Goal: Task Accomplishment & Management: Use online tool/utility

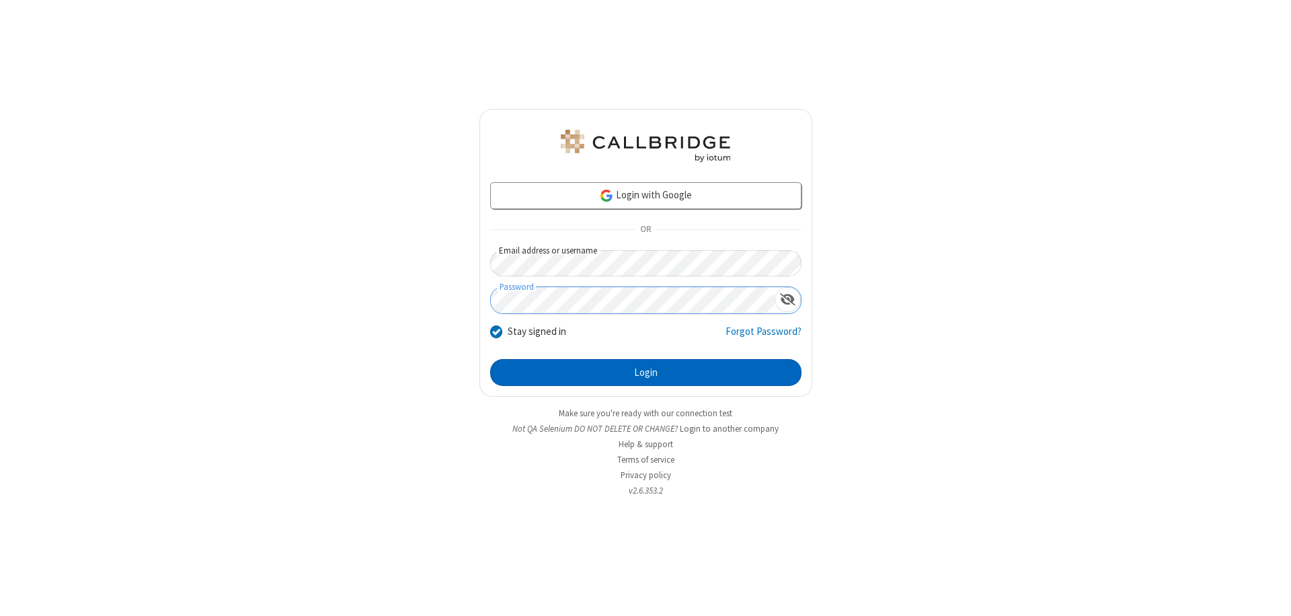
click at [646, 373] on button "Login" at bounding box center [645, 372] width 311 height 27
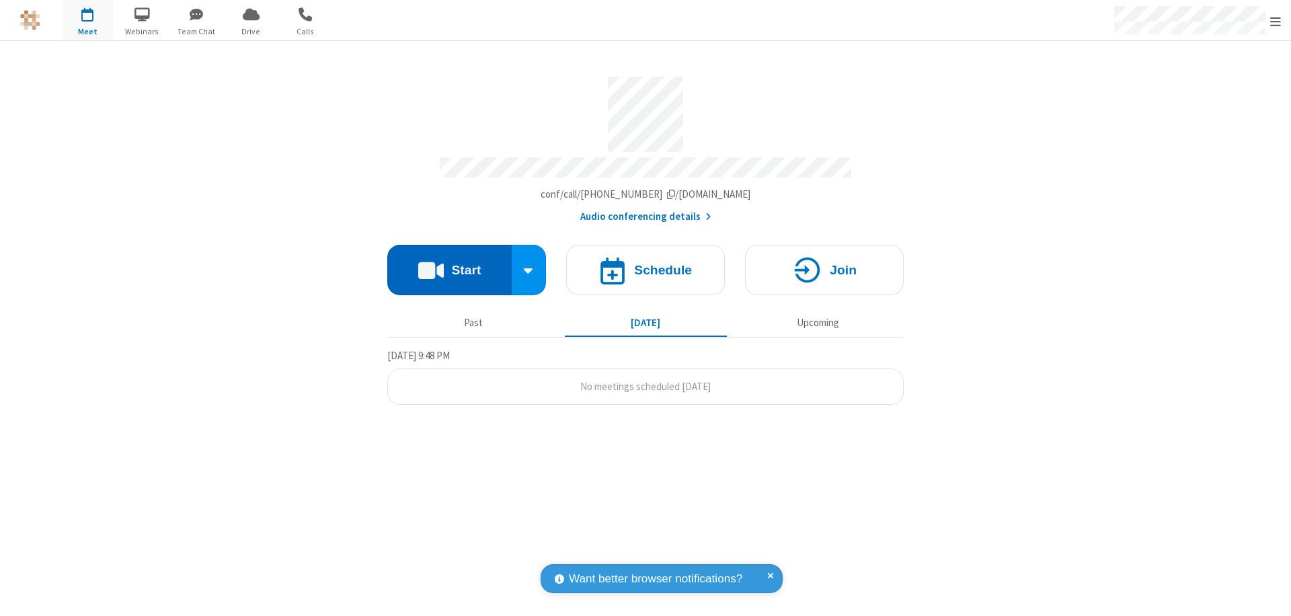
click at [449, 264] on button "Start" at bounding box center [449, 270] width 124 height 50
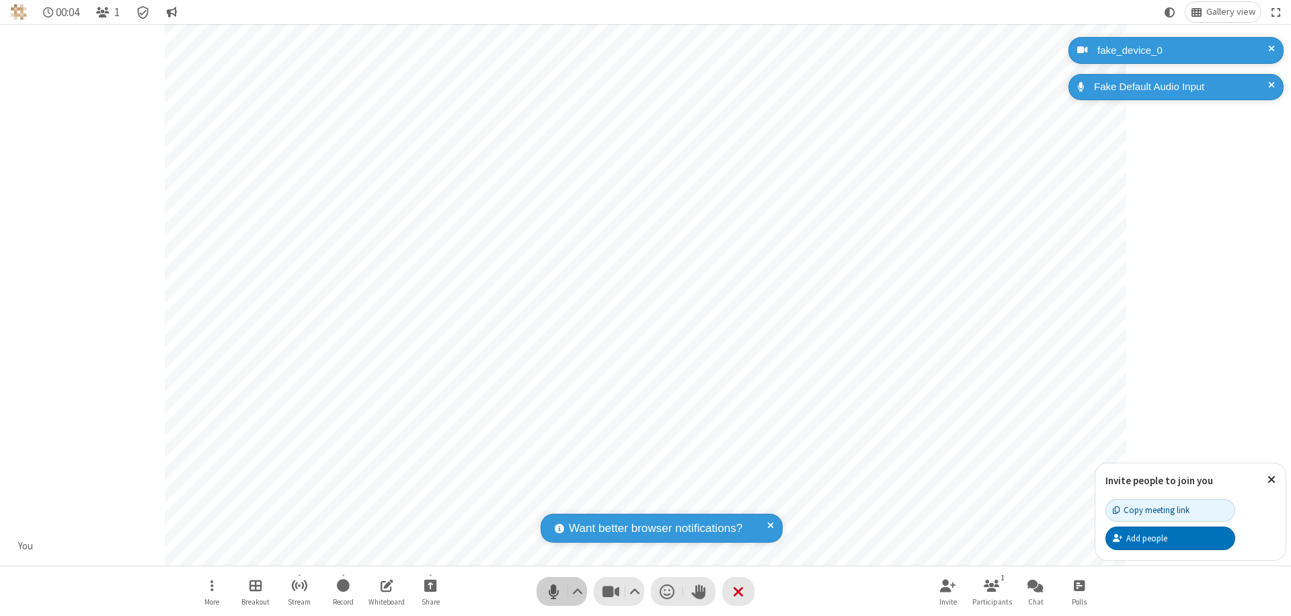
click at [554, 591] on span "Mute (⌘+Shift+A)" at bounding box center [553, 592] width 20 height 20
click at [554, 591] on span "Unmute (⌘+Shift+A)" at bounding box center [553, 592] width 20 height 20
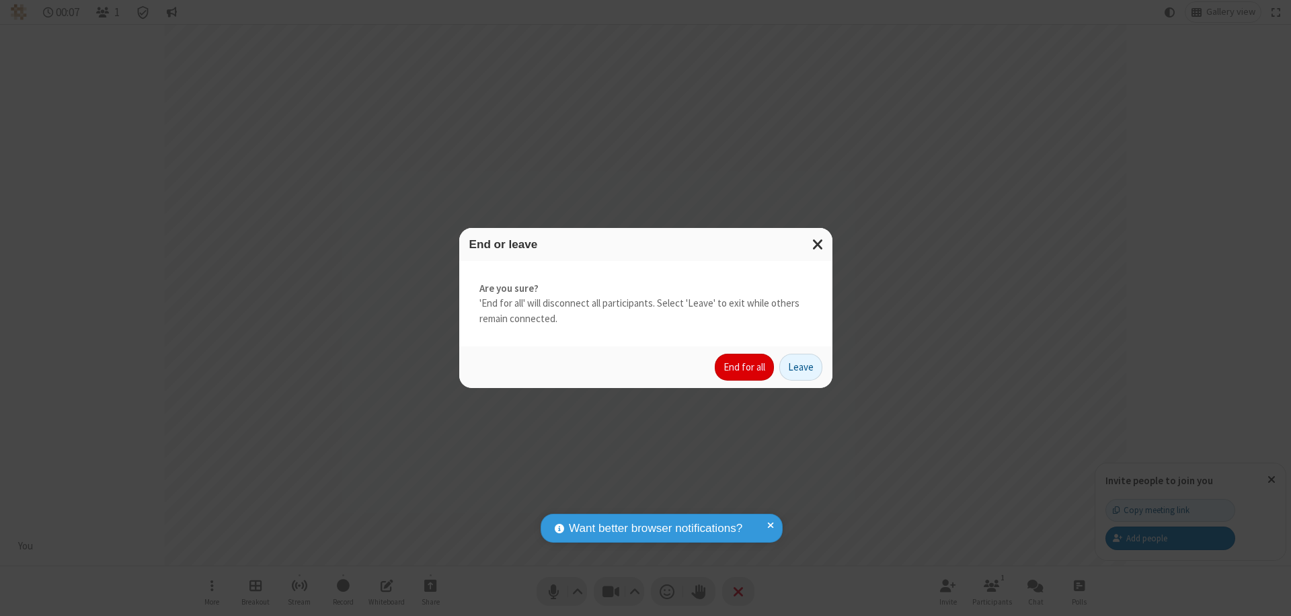
click at [745, 367] on button "End for all" at bounding box center [744, 367] width 59 height 27
